Goal: Navigation & Orientation: Go to known website

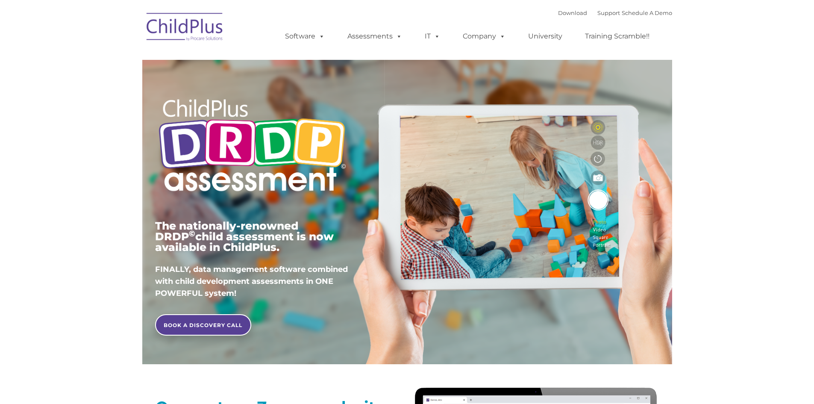
type input ""
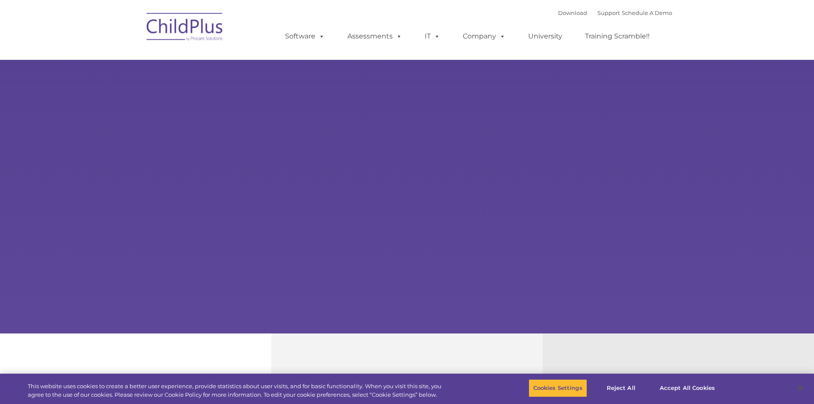
type input ""
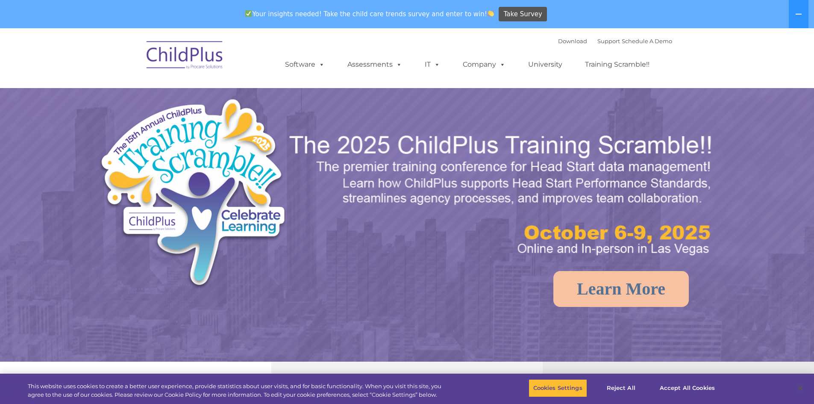
select select "MEDIUM"
